Goal: Task Accomplishment & Management: Manage account settings

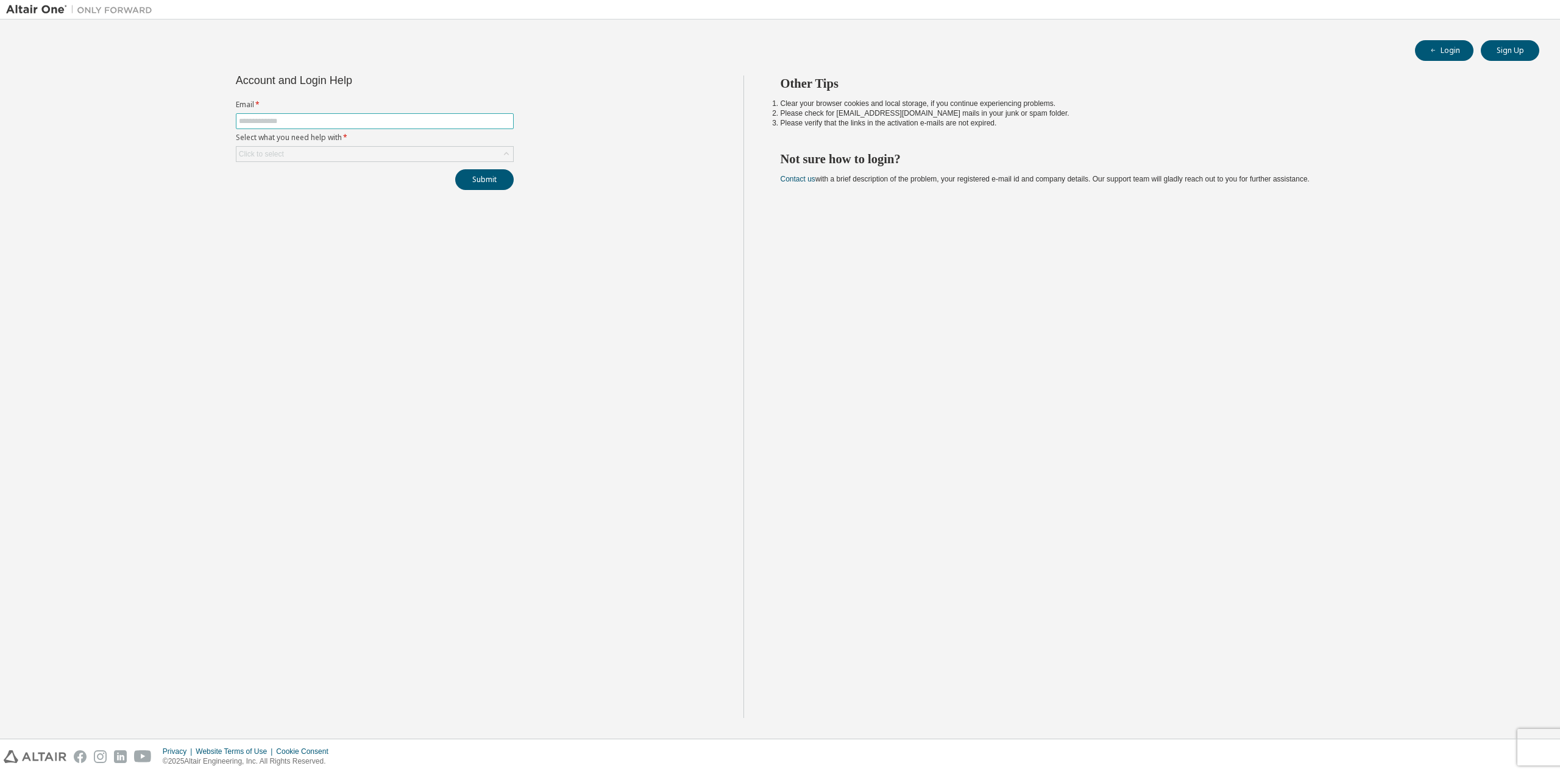
click at [311, 121] on input "text" at bounding box center [375, 121] width 272 height 10
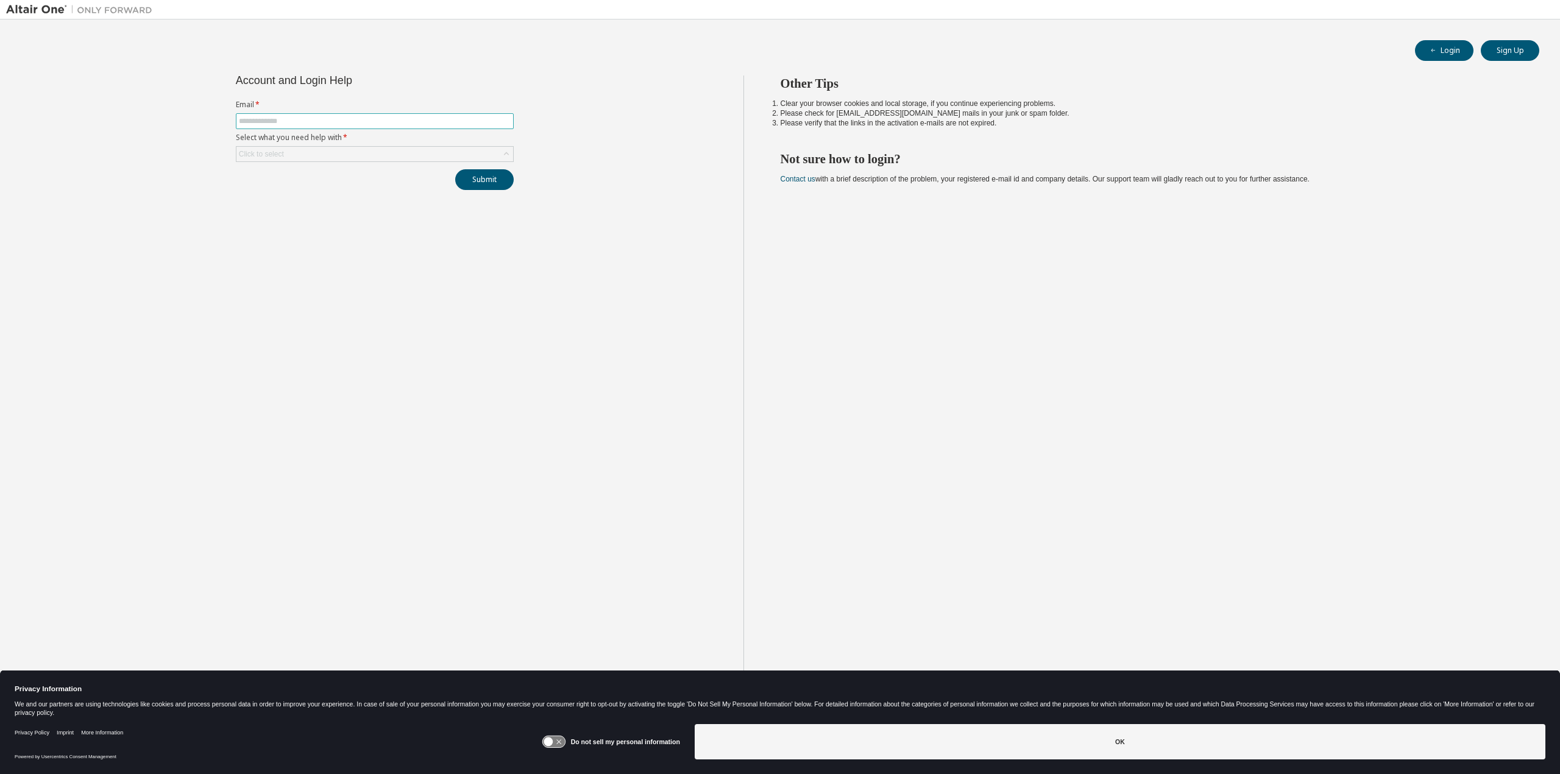
click at [359, 127] on span at bounding box center [375, 121] width 278 height 16
click at [353, 124] on input "text" at bounding box center [375, 121] width 272 height 10
type input "**********"
click at [341, 147] on div "Click to select" at bounding box center [374, 154] width 277 height 15
click at [309, 188] on li "I forgot my password" at bounding box center [373, 187] width 275 height 16
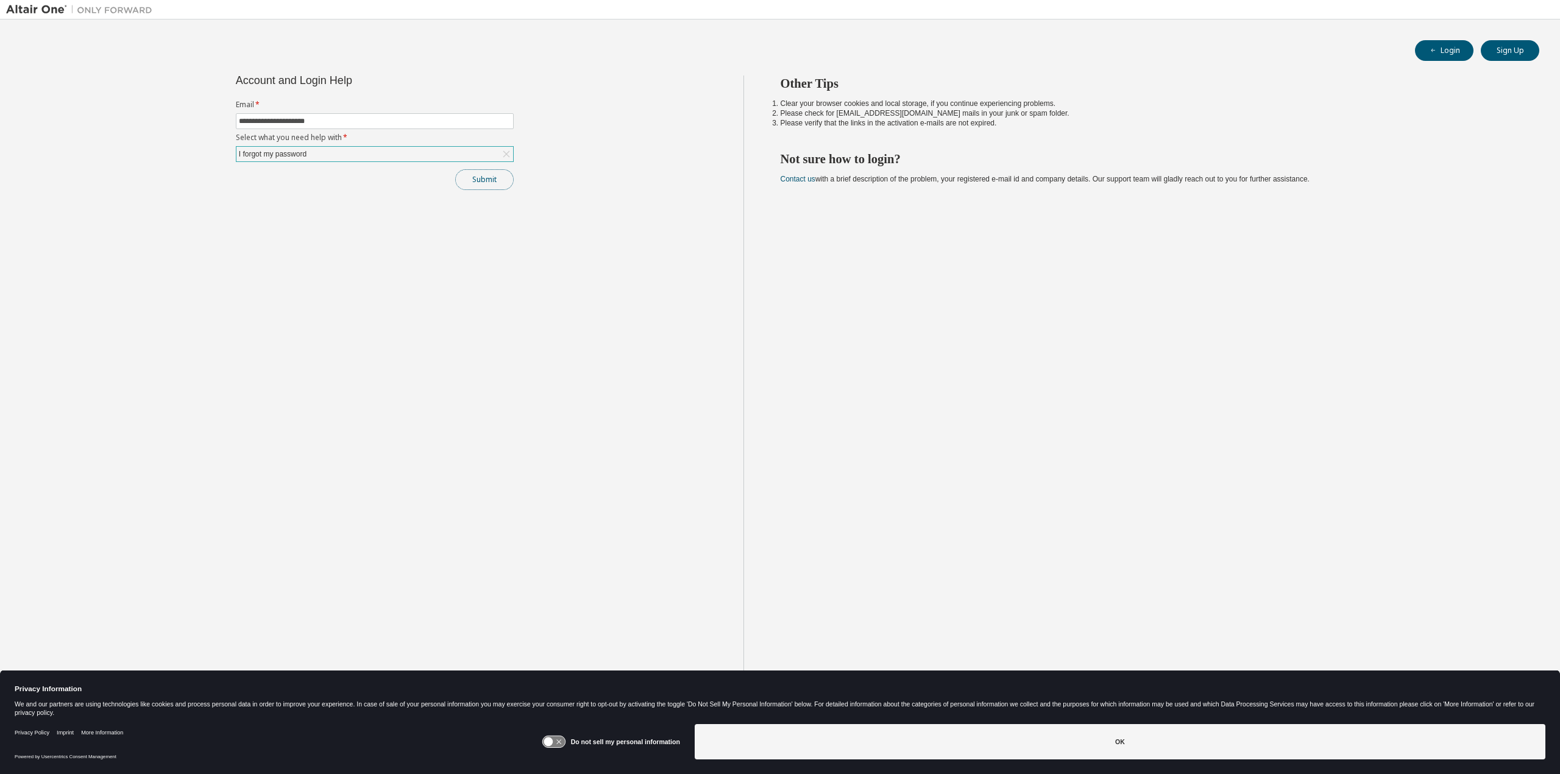
click at [490, 175] on button "Submit" at bounding box center [484, 179] width 58 height 21
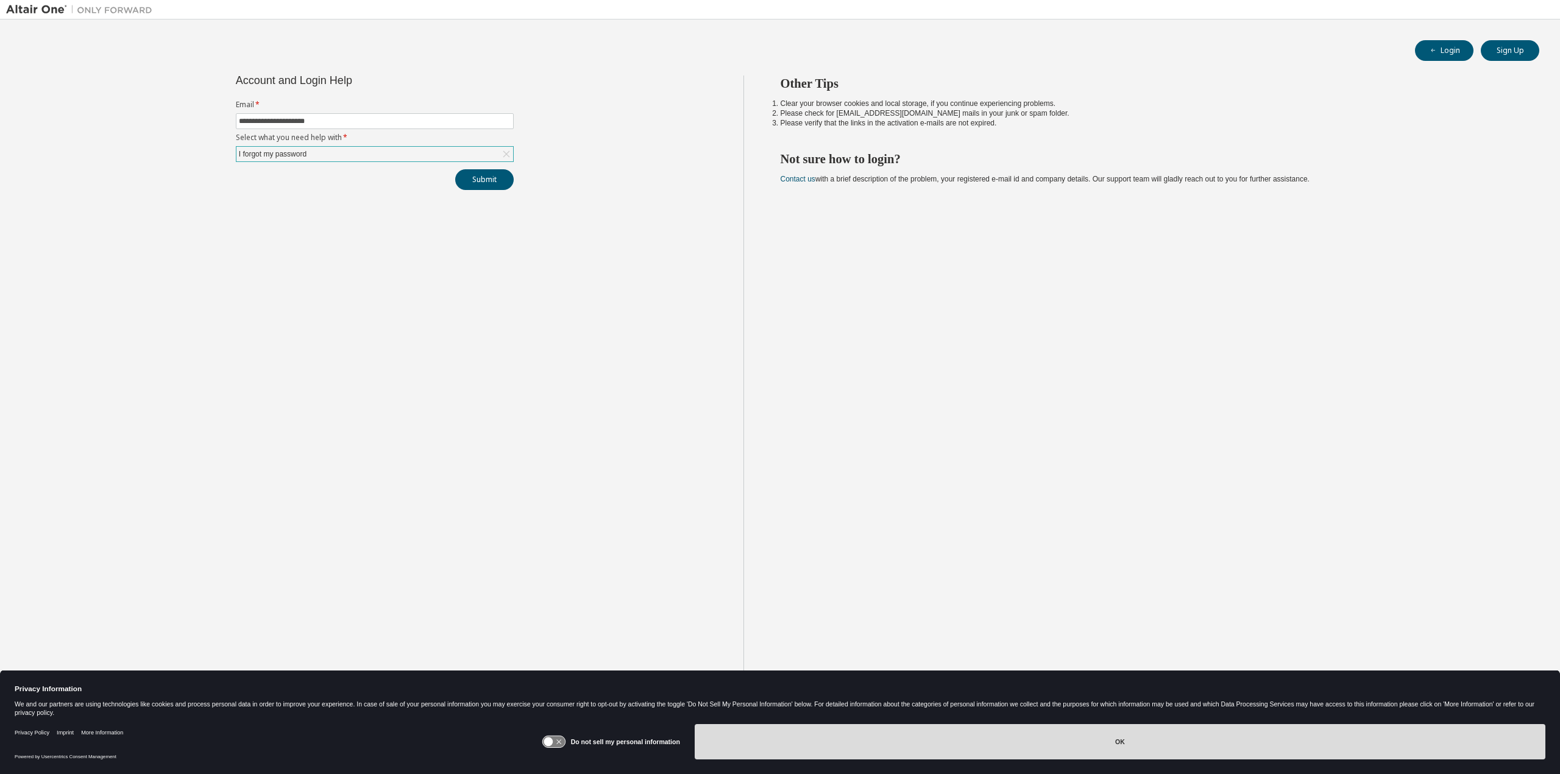
drag, startPoint x: 799, startPoint y: 751, endPoint x: 761, endPoint y: 752, distance: 37.2
click at [798, 751] on button "OK" at bounding box center [1119, 741] width 850 height 35
